Goal: Task Accomplishment & Management: Use online tool/utility

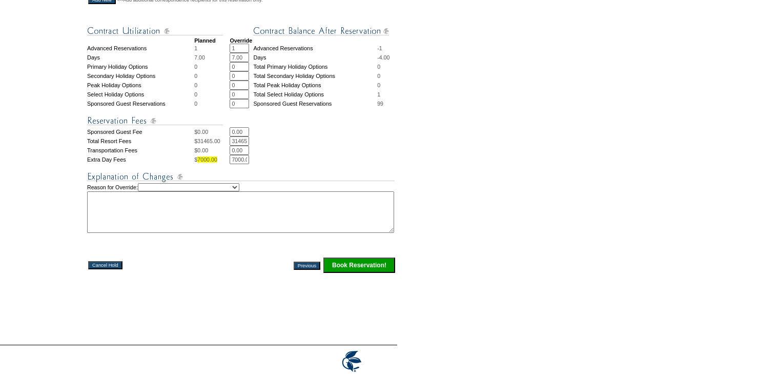
scroll to position [410, 0]
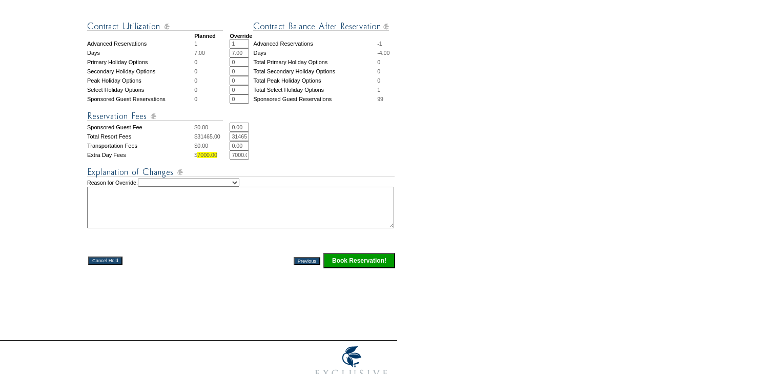
click at [235, 159] on input "7000.00" at bounding box center [239, 154] width 19 height 9
type input "0"
drag, startPoint x: 207, startPoint y: 194, endPoint x: 217, endPoint y: 179, distance: 17.9
click at [207, 187] on select "Creating Continuous Stay Days Rebooked After Cancellation Editing Occupant Expe…" at bounding box center [188, 182] width 101 height 8
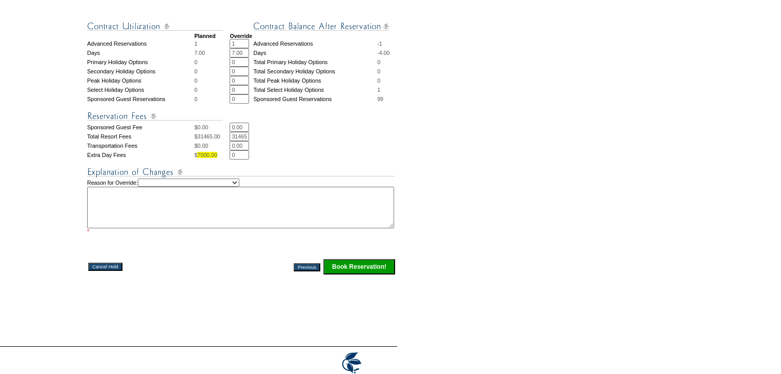
select select "1035"
click at [148, 187] on select "Creating Continuous Stay Days Rebooked After Cancellation Editing Occupant Expe…" at bounding box center [188, 182] width 101 height 8
click at [262, 234] on td "Reason for Override: Creating Continuous Stay Days Rebooked After Cancellation …" at bounding box center [241, 206] width 309 height 56
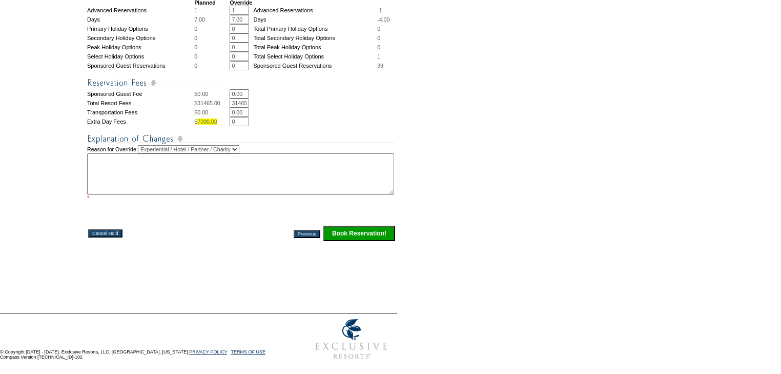
click at [251, 183] on textarea at bounding box center [240, 174] width 307 height 42
type textarea "EC"
click at [355, 235] on input "Book Reservation!" at bounding box center [359, 233] width 72 height 15
